Goal: Task Accomplishment & Management: Manage account settings

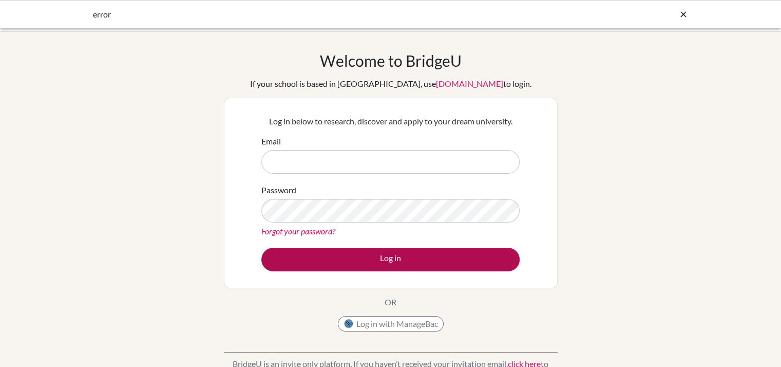
type input "[EMAIL_ADDRESS][DOMAIN_NAME]"
click at [343, 258] on button "Log in" at bounding box center [390, 259] width 258 height 24
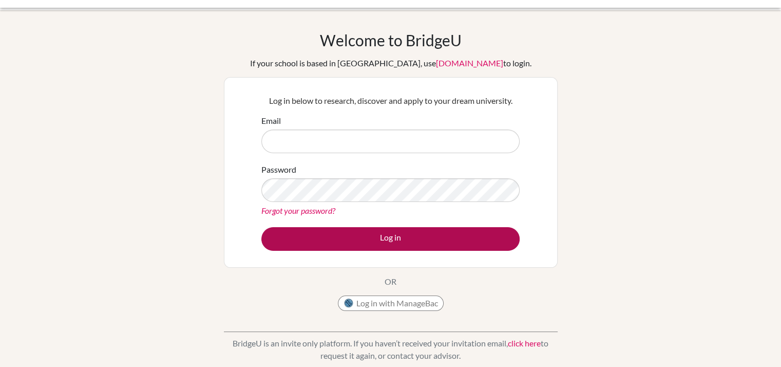
scroll to position [21, 0]
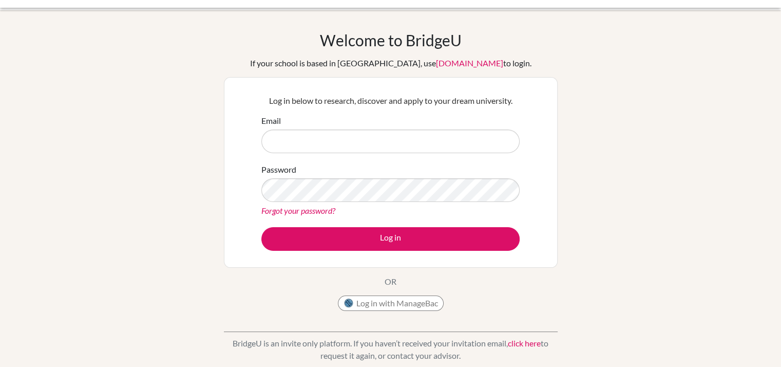
type input "[EMAIL_ADDRESS][DOMAIN_NAME]"
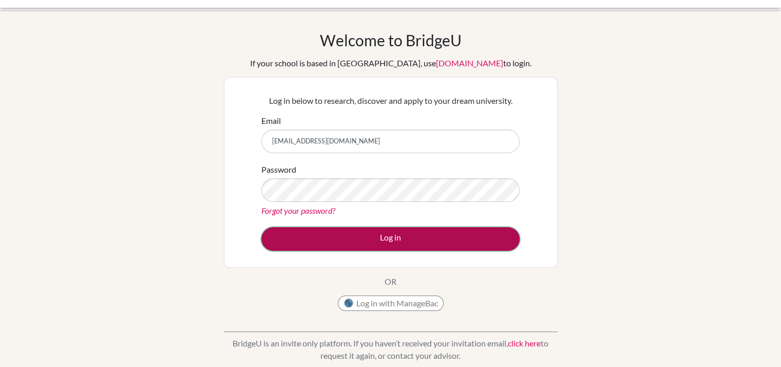
click at [367, 239] on button "Log in" at bounding box center [390, 239] width 258 height 24
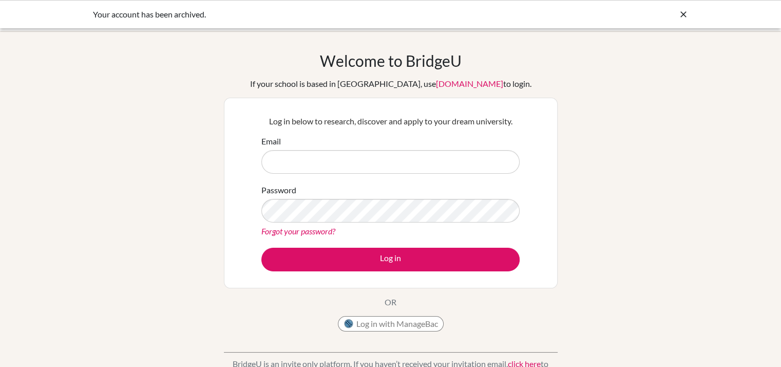
type input "[EMAIL_ADDRESS][DOMAIN_NAME]"
click at [287, 230] on link "Forgot your password?" at bounding box center [298, 231] width 74 height 10
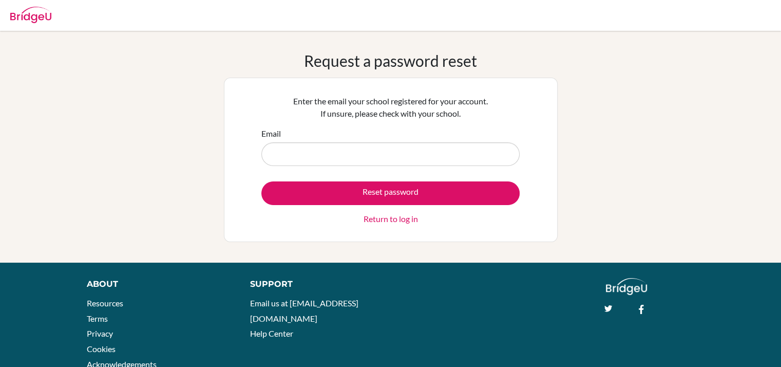
click at [327, 151] on input "Email" at bounding box center [390, 154] width 258 height 24
type input "gsipp@earj.com.br"
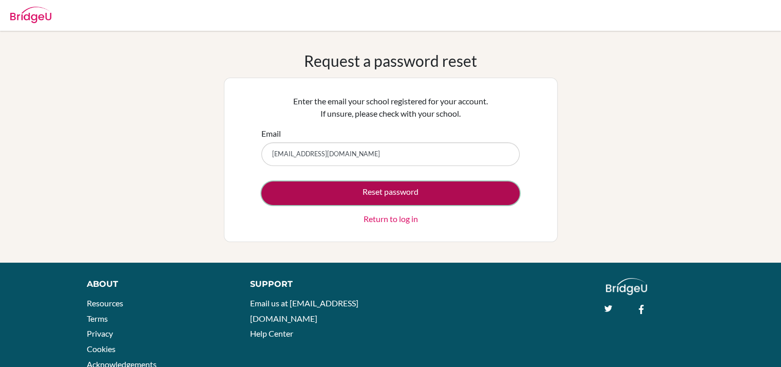
click at [374, 193] on button "Reset password" at bounding box center [390, 193] width 258 height 24
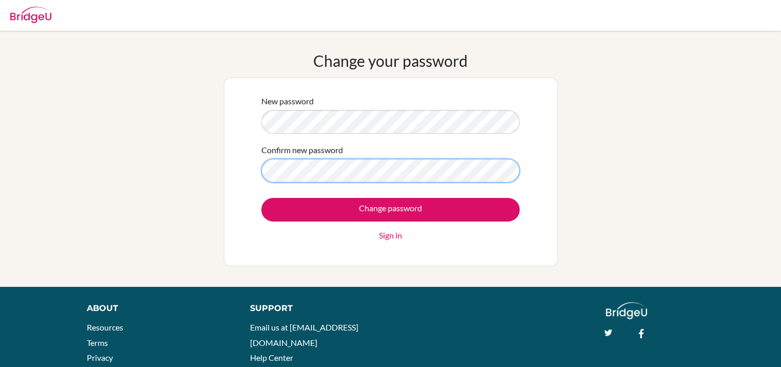
click at [261, 198] on input "Change password" at bounding box center [390, 210] width 258 height 24
